Goal: Use online tool/utility: Utilize a website feature to perform a specific function

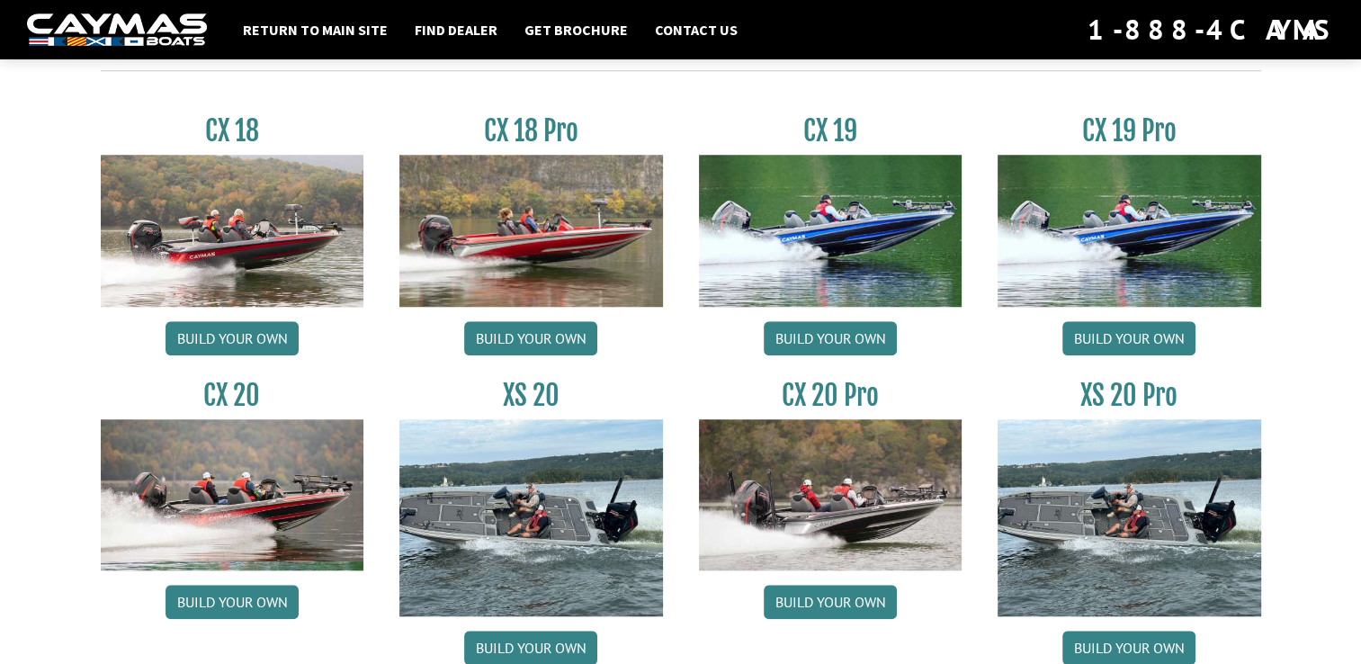
scroll to position [1522, 0]
click at [1090, 329] on link "Build your own" at bounding box center [1129, 338] width 133 height 34
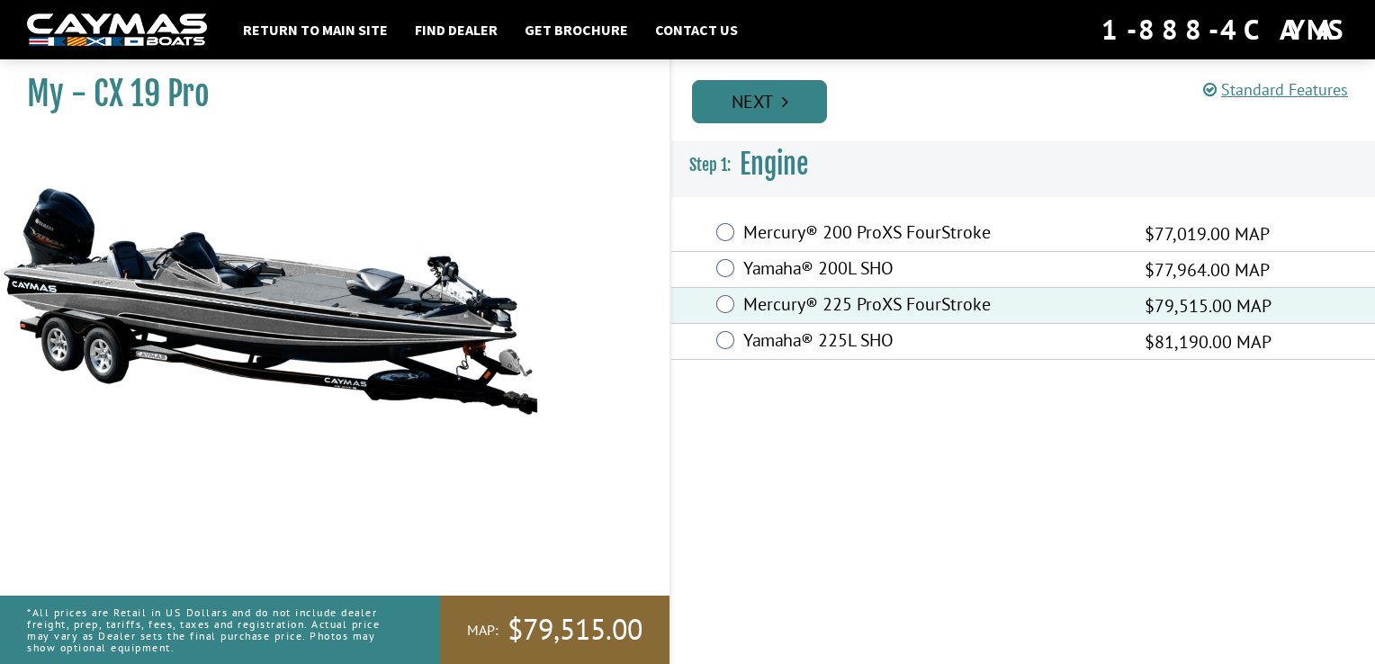
click at [754, 106] on link "Next" at bounding box center [759, 101] width 135 height 43
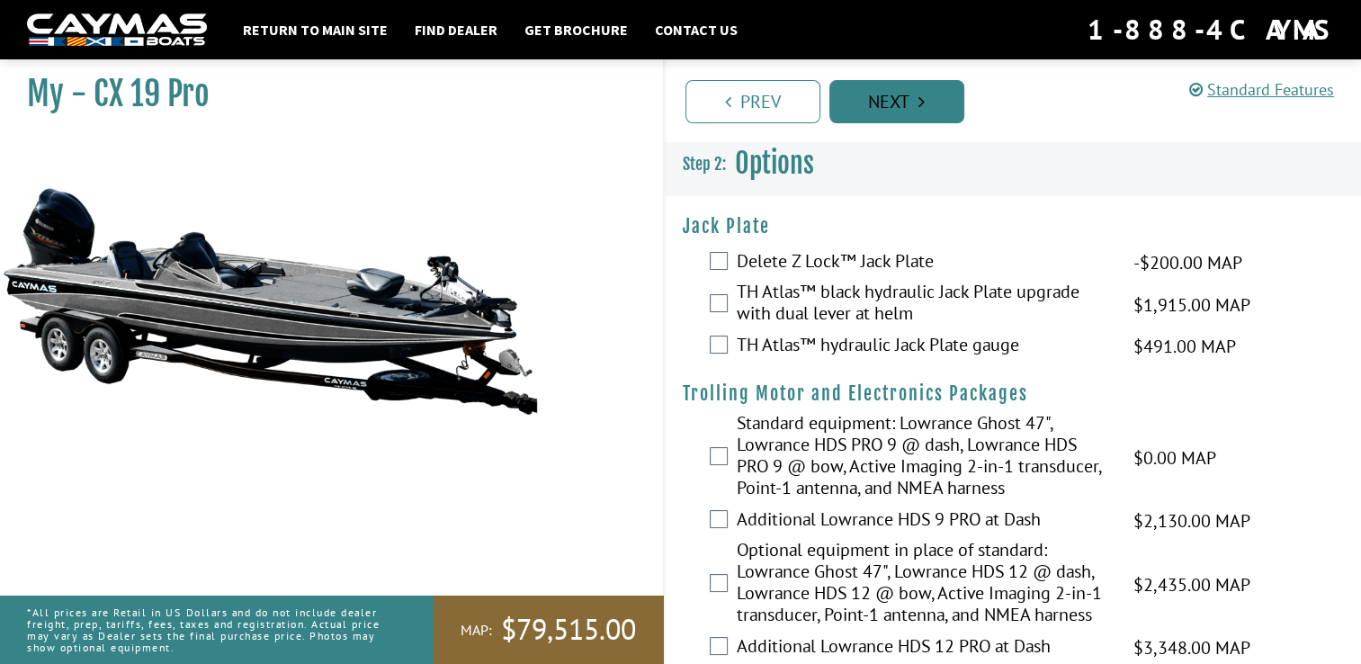
click at [909, 103] on link "Next" at bounding box center [897, 101] width 135 height 43
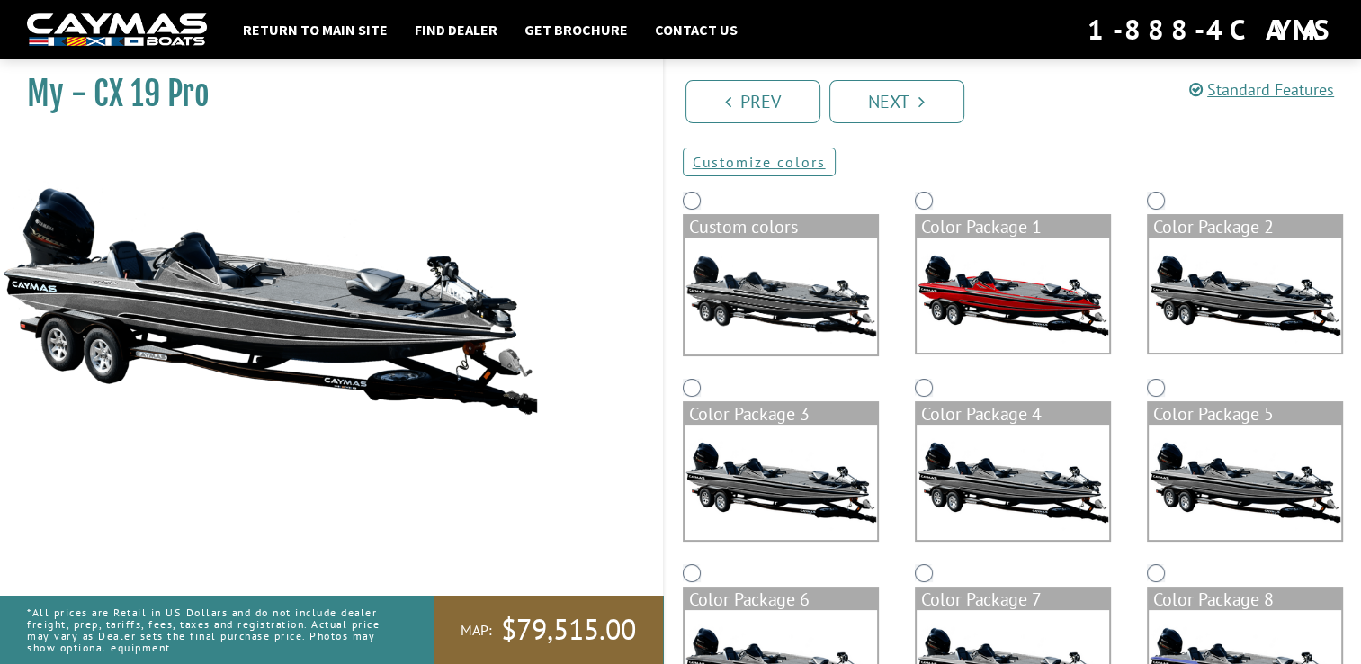
scroll to position [103, 0]
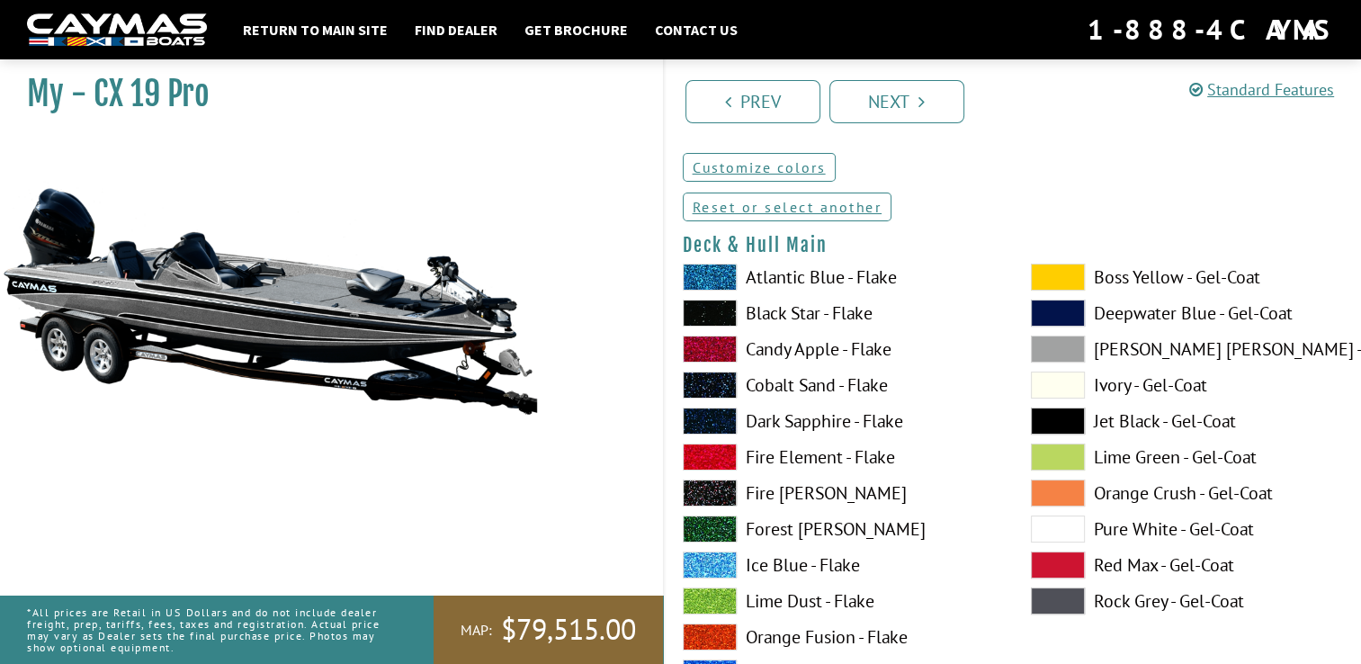
click at [710, 284] on span at bounding box center [710, 277] width 54 height 27
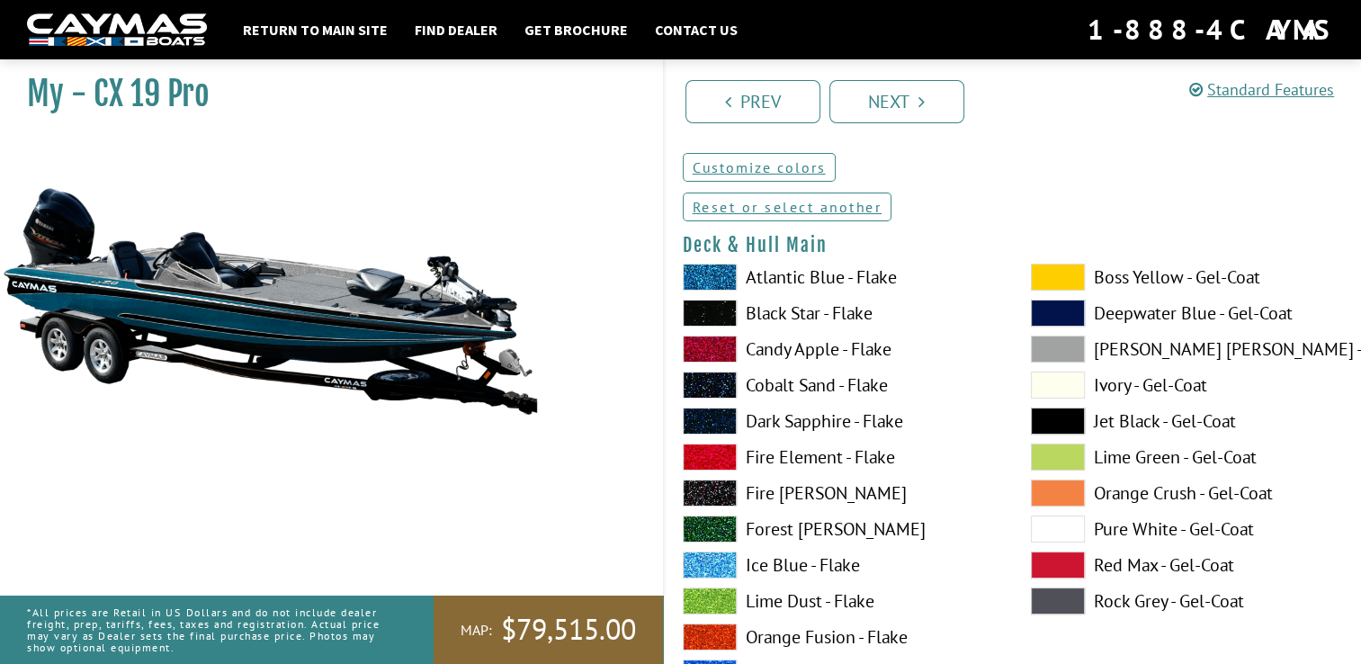
click at [709, 310] on span at bounding box center [710, 313] width 54 height 27
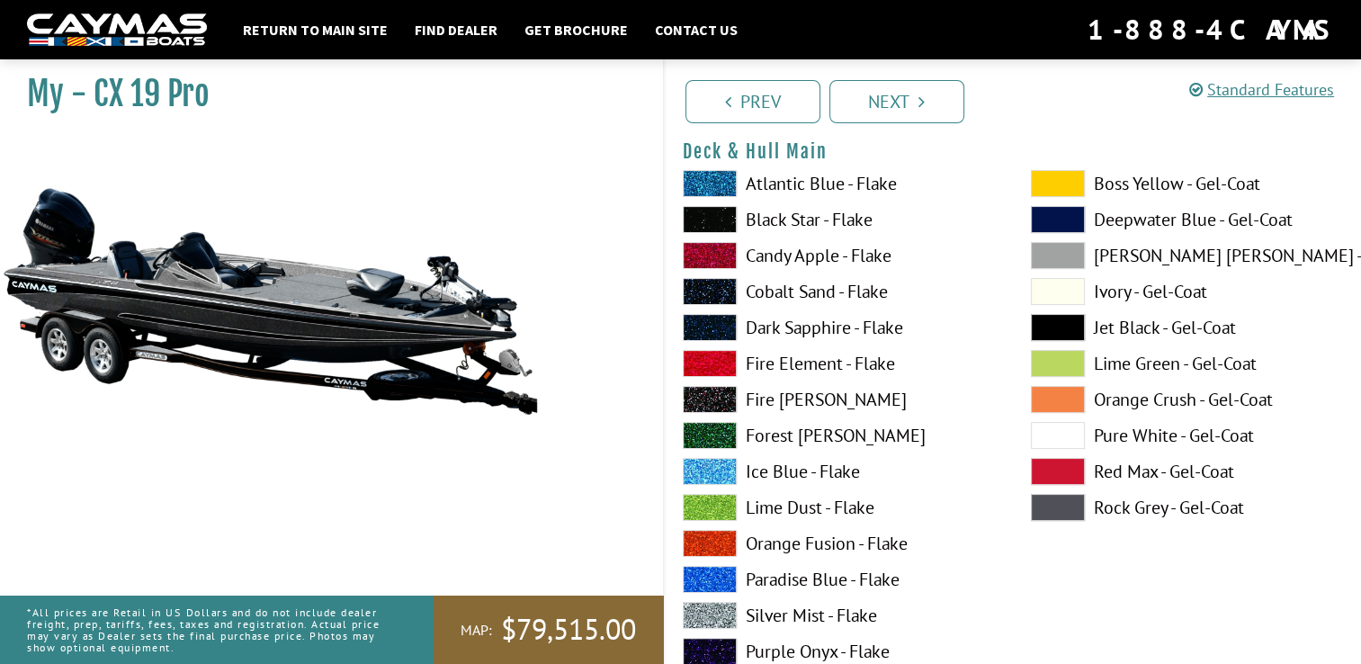
scroll to position [198, 0]
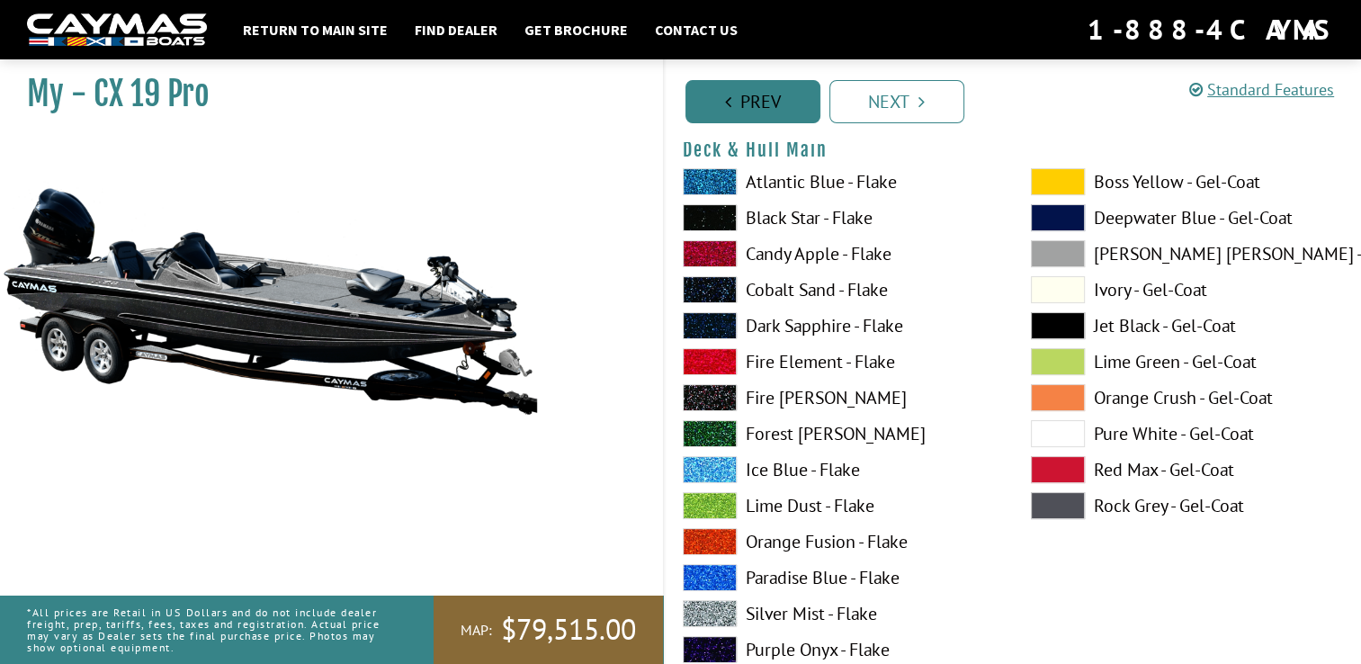
click at [744, 85] on link "Prev" at bounding box center [753, 101] width 135 height 43
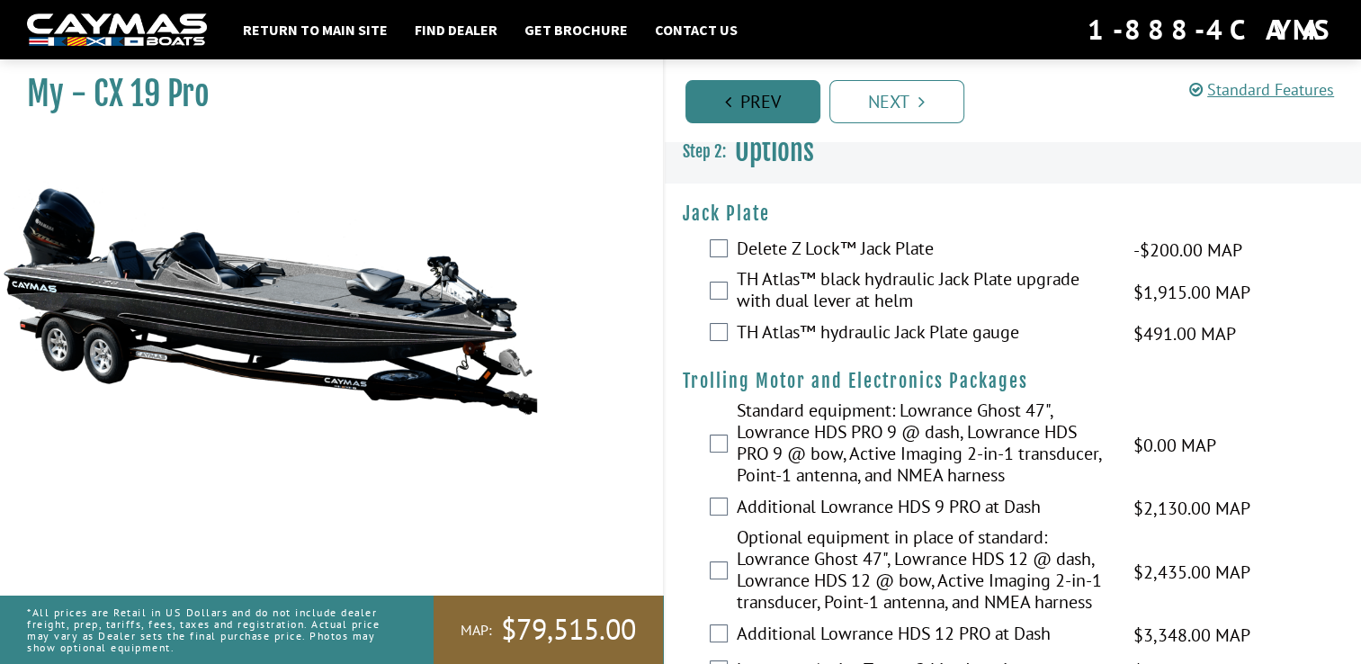
scroll to position [0, 0]
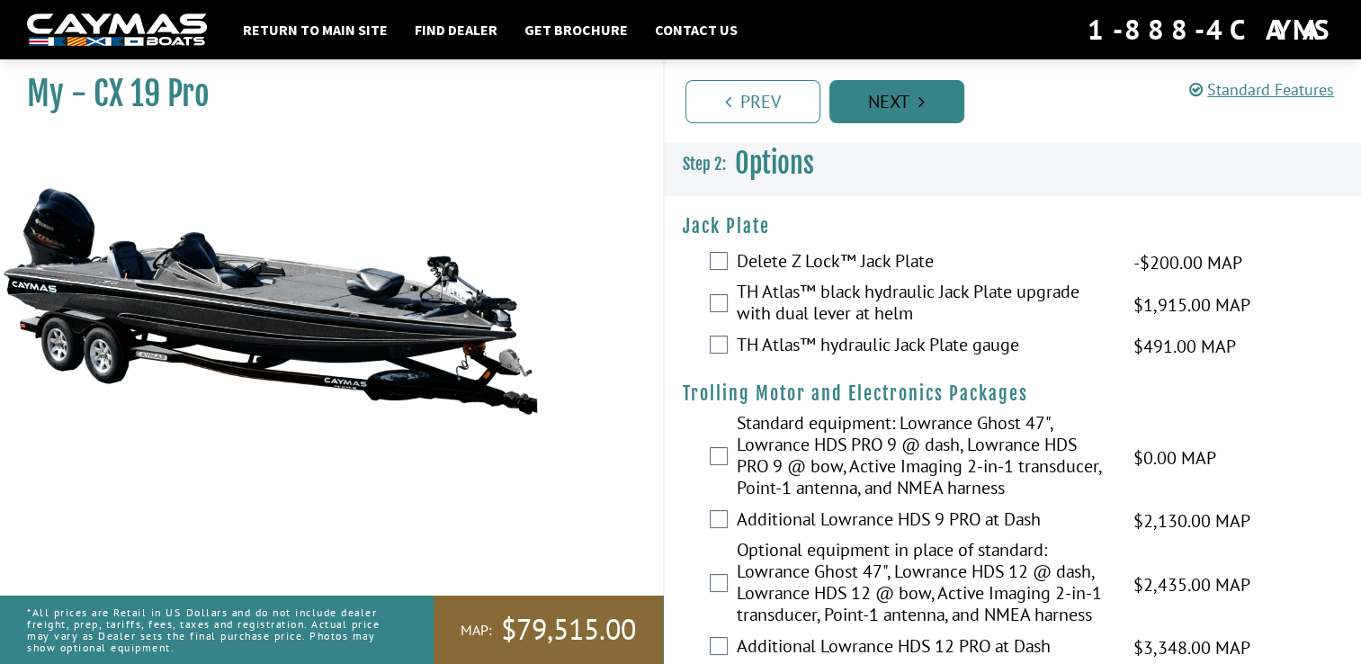
click at [891, 92] on link "Next" at bounding box center [897, 101] width 135 height 43
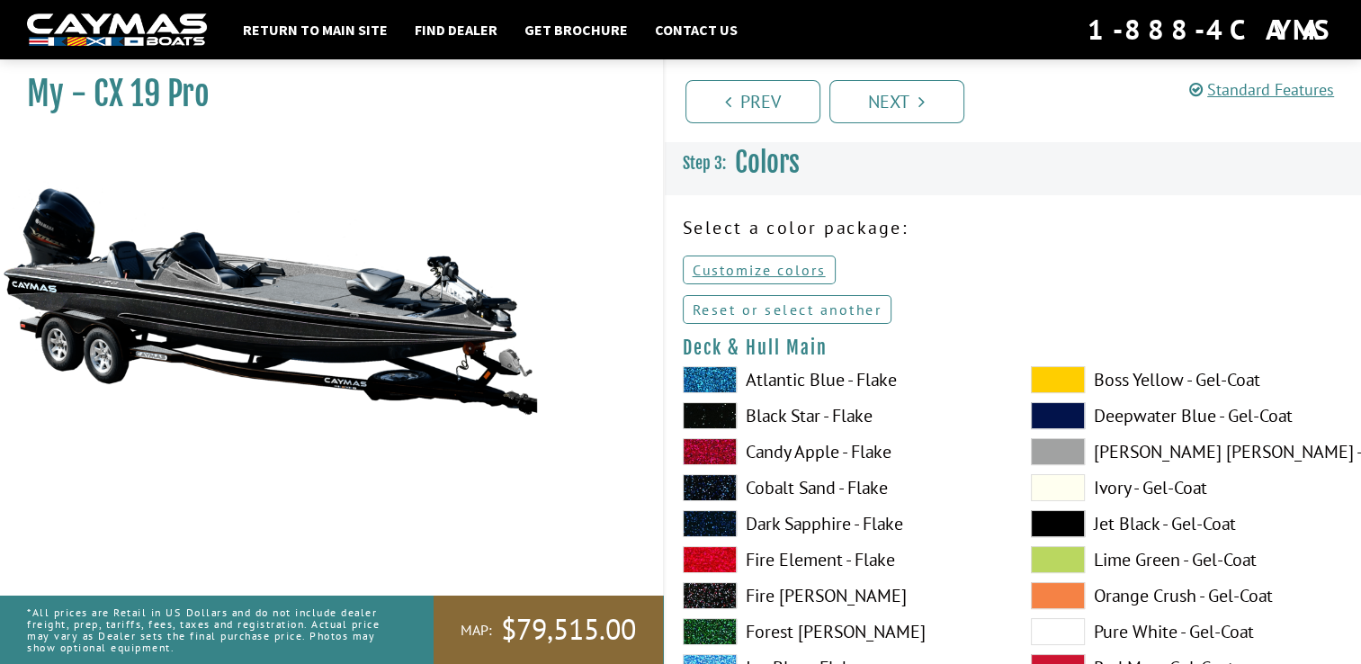
click at [804, 311] on link "Reset or select another" at bounding box center [788, 309] width 210 height 29
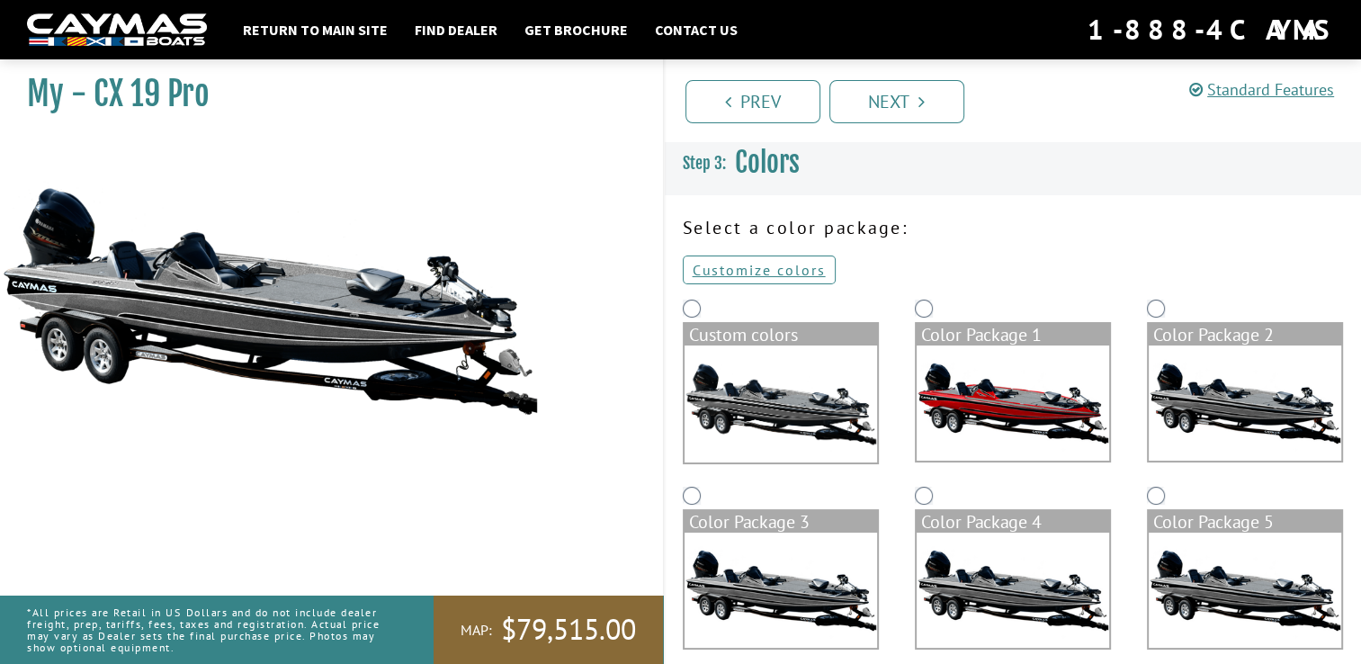
click at [1162, 342] on div "Color Package 2" at bounding box center [1245, 335] width 193 height 22
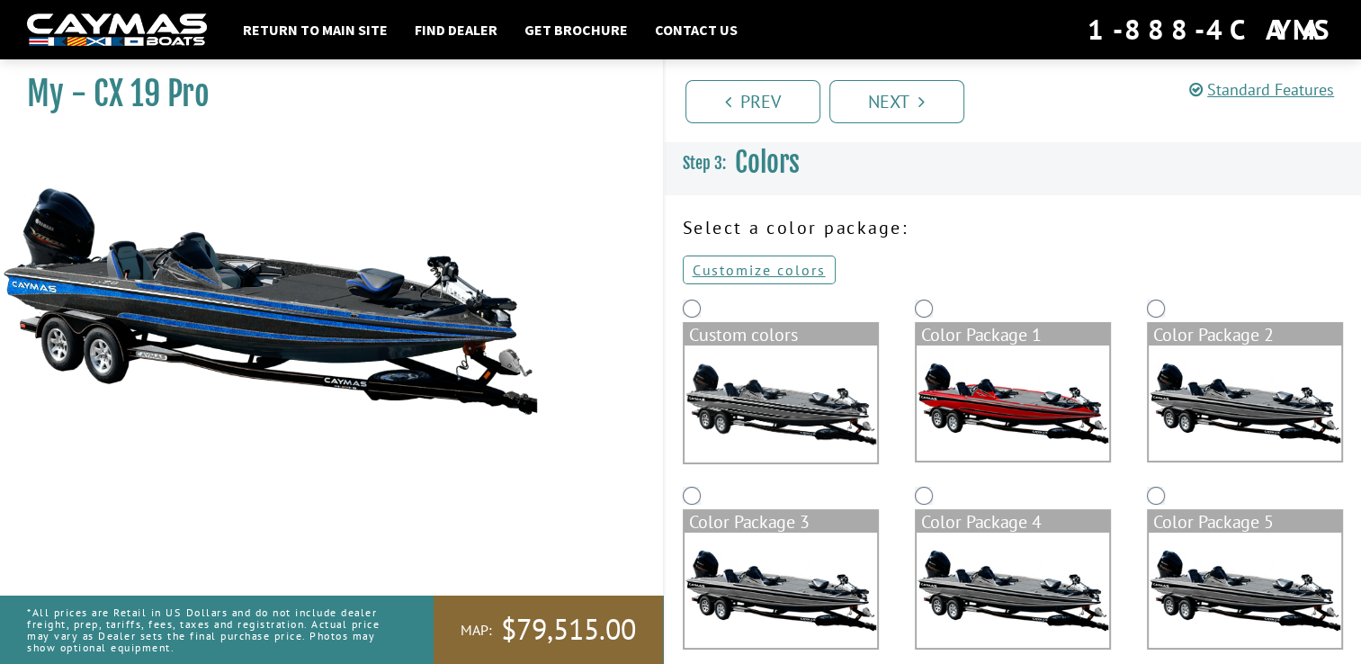
click at [800, 562] on img at bounding box center [781, 590] width 193 height 115
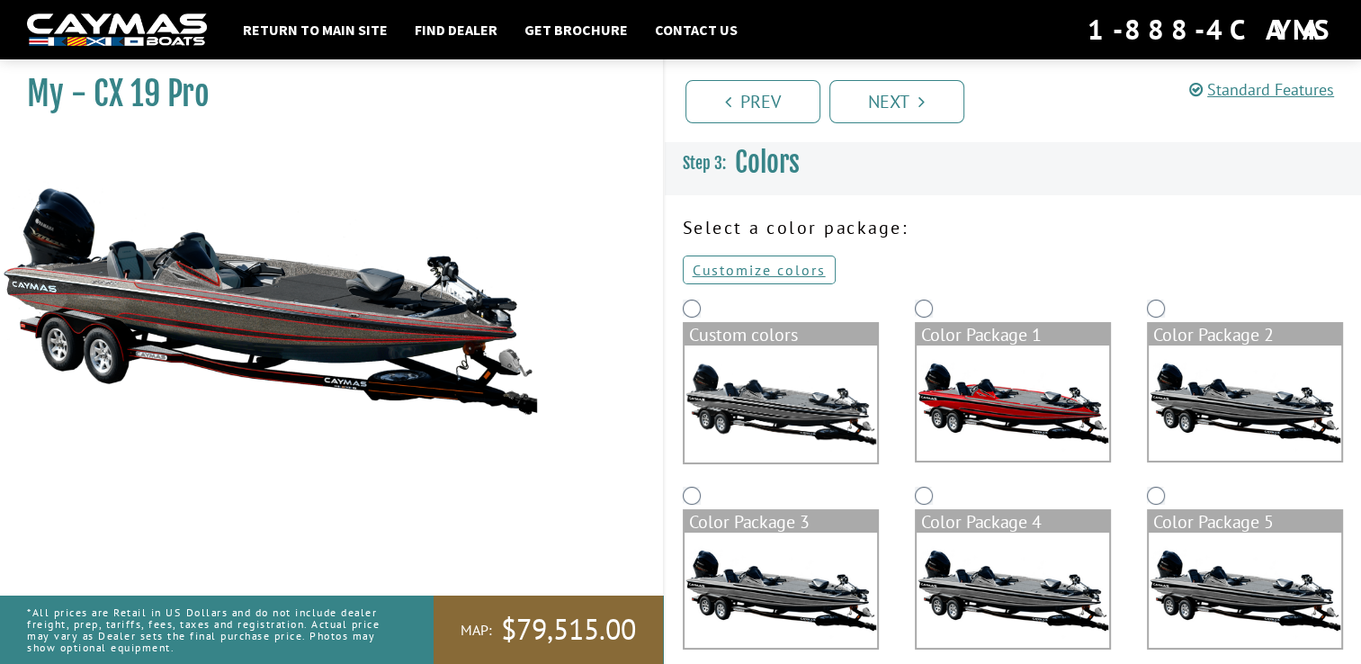
click at [984, 561] on img at bounding box center [1013, 590] width 193 height 115
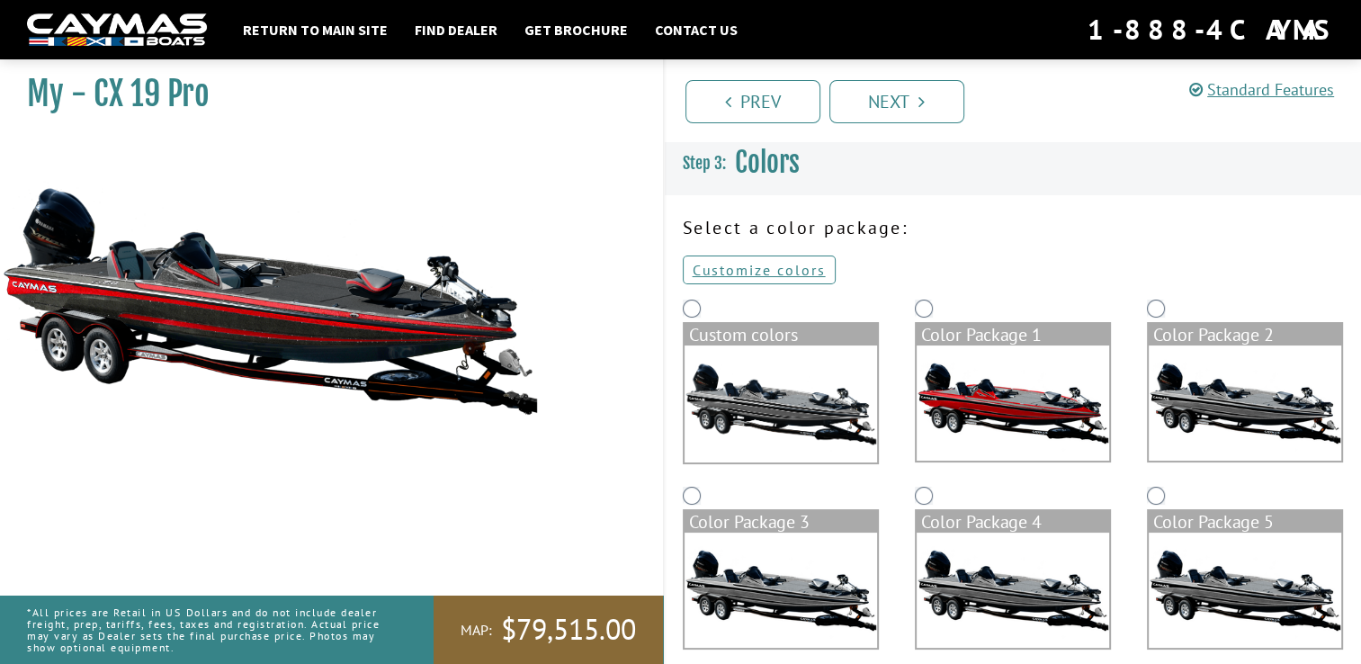
click at [1231, 576] on img at bounding box center [1245, 590] width 193 height 115
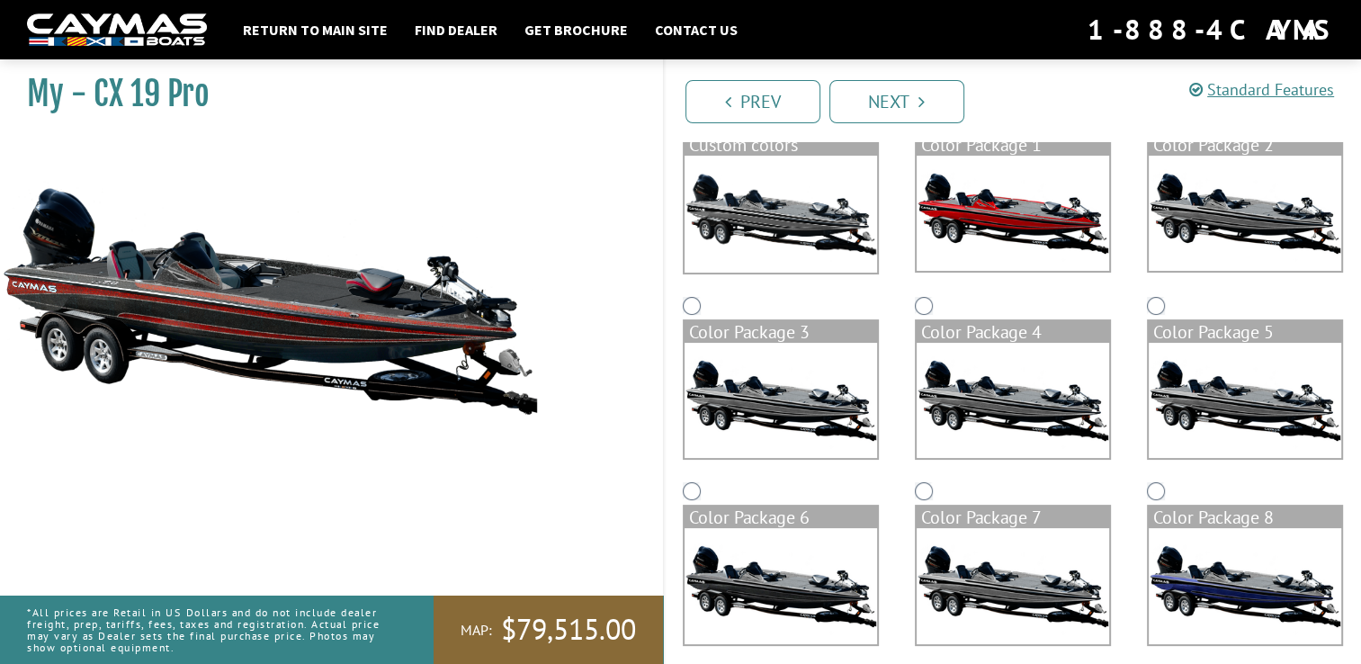
scroll to position [216, 0]
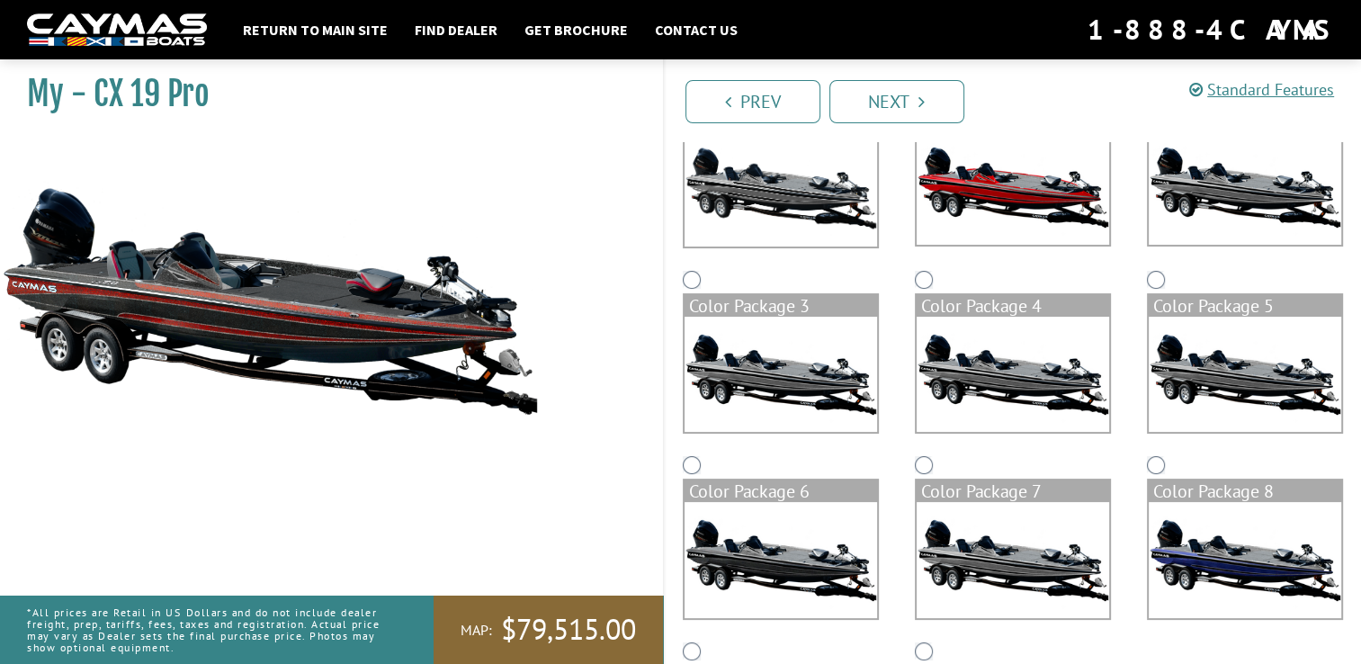
click at [1231, 576] on img at bounding box center [1245, 559] width 193 height 115
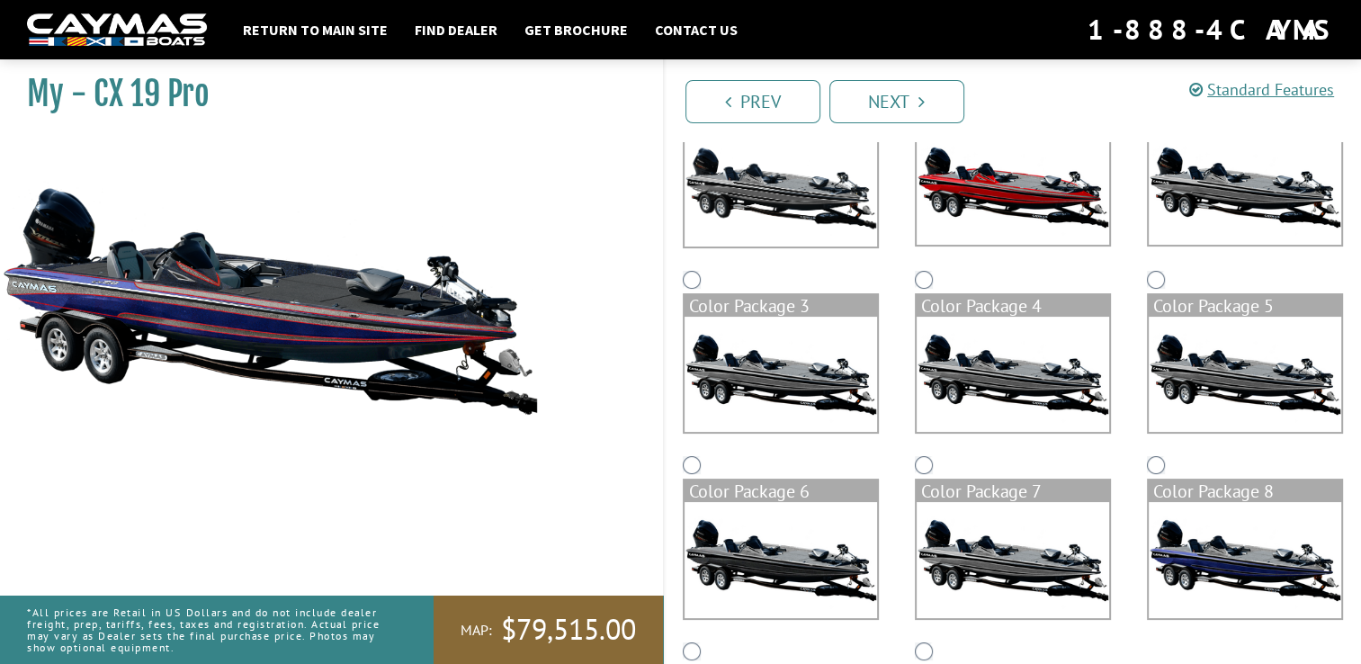
click at [1076, 534] on img at bounding box center [1013, 559] width 193 height 115
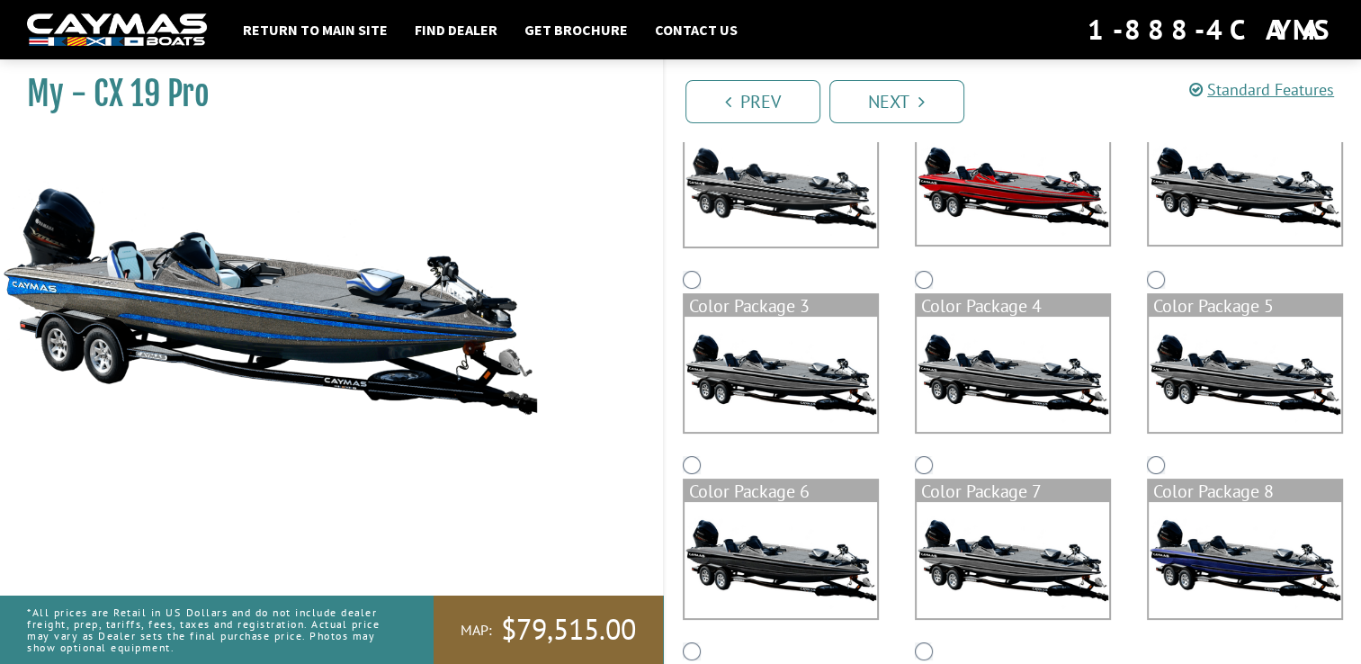
click at [840, 528] on img at bounding box center [781, 559] width 193 height 115
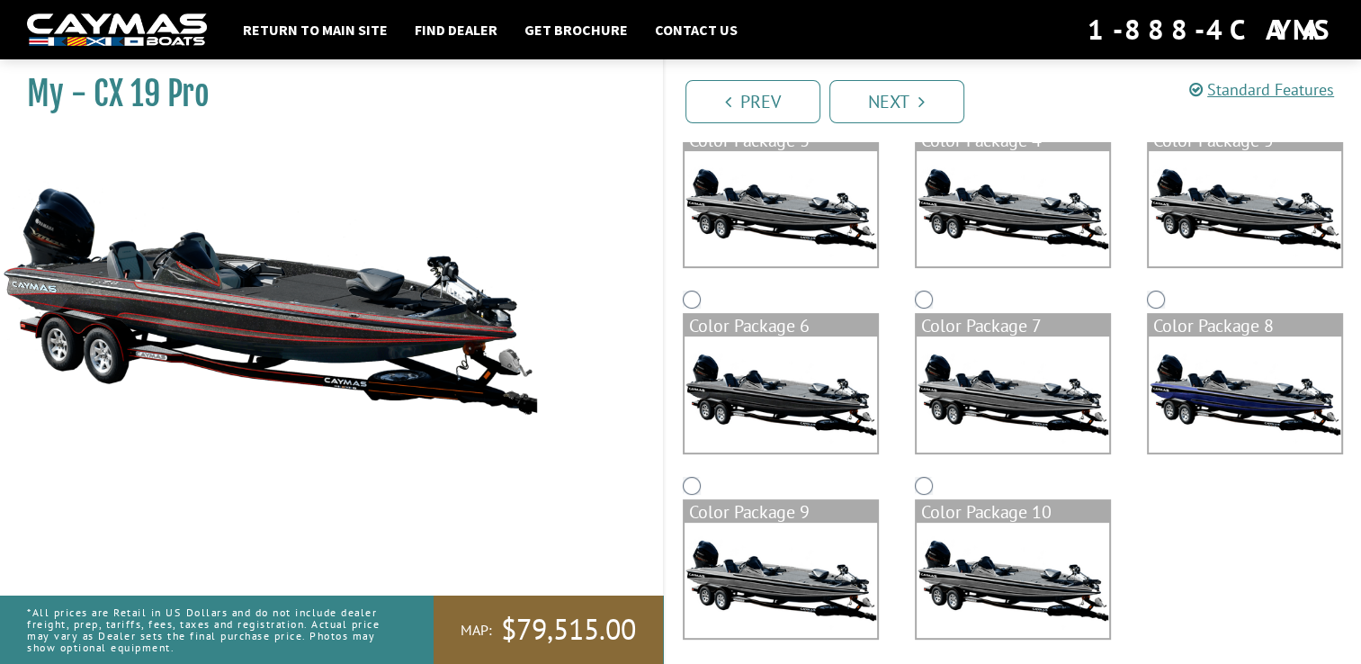
scroll to position [389, 0]
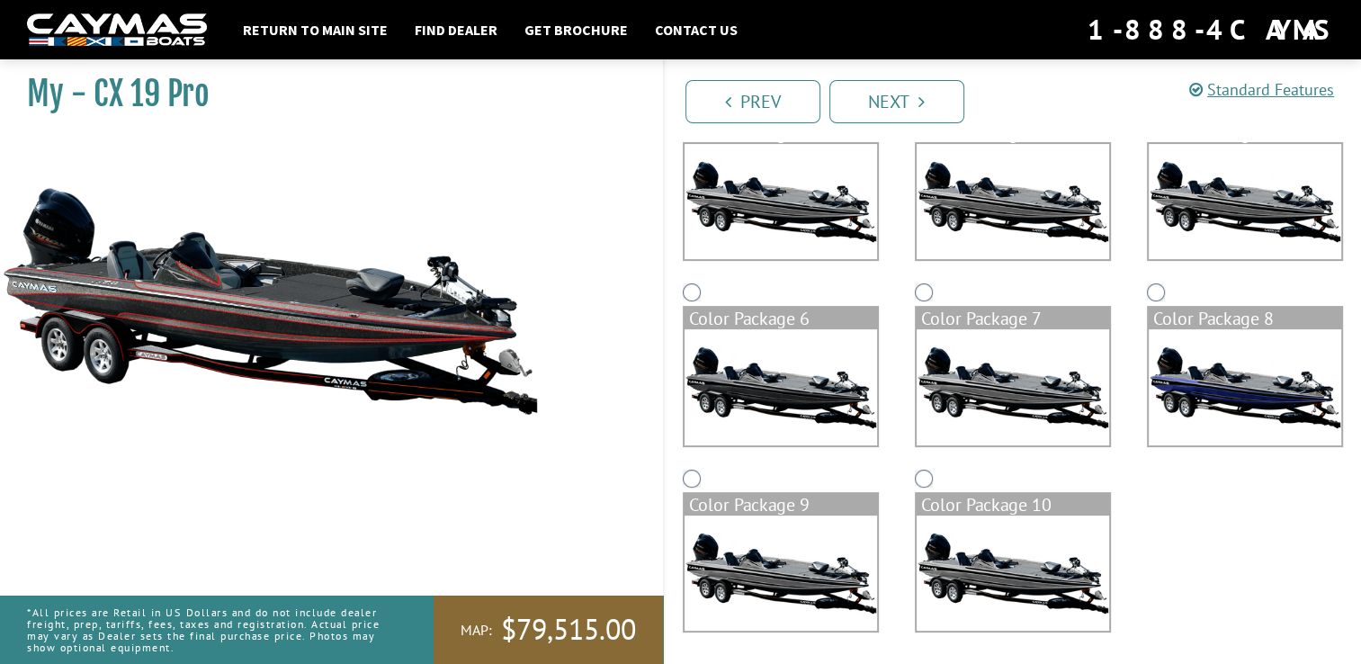
click at [840, 528] on img at bounding box center [781, 573] width 193 height 115
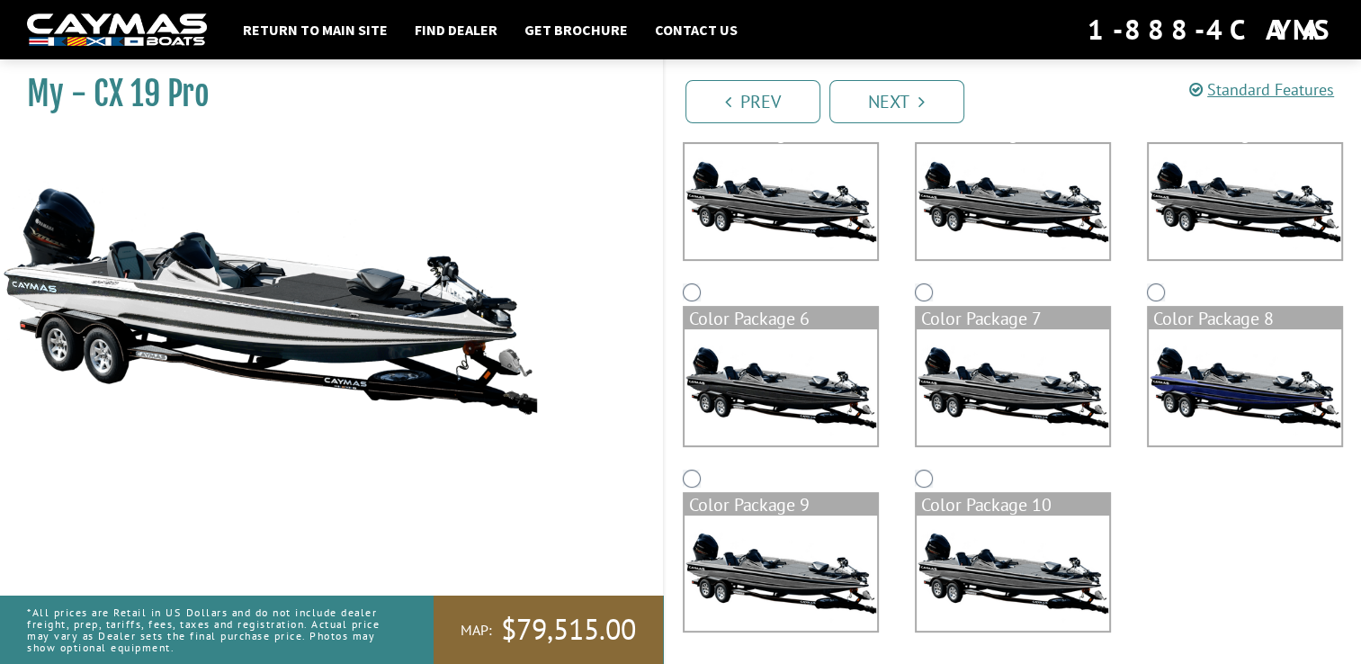
click at [979, 567] on img at bounding box center [1013, 573] width 193 height 115
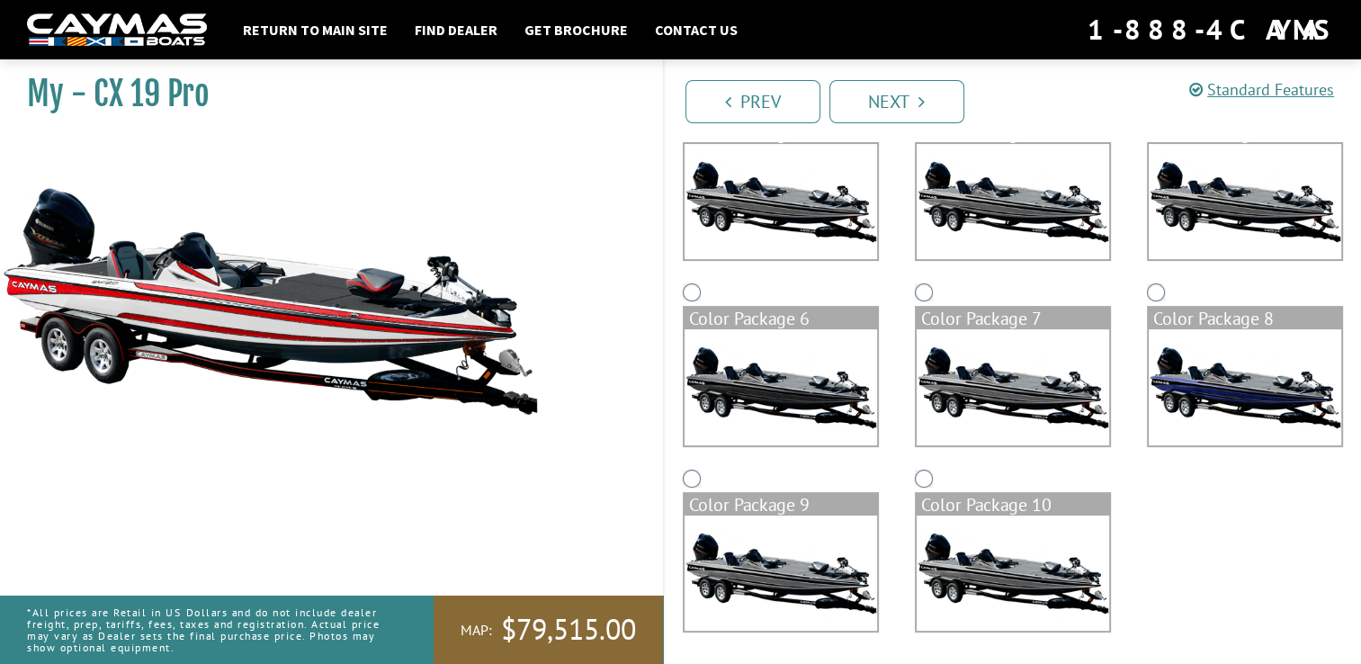
click at [993, 398] on img at bounding box center [1013, 386] width 193 height 115
